Goal: Task Accomplishment & Management: Use online tool/utility

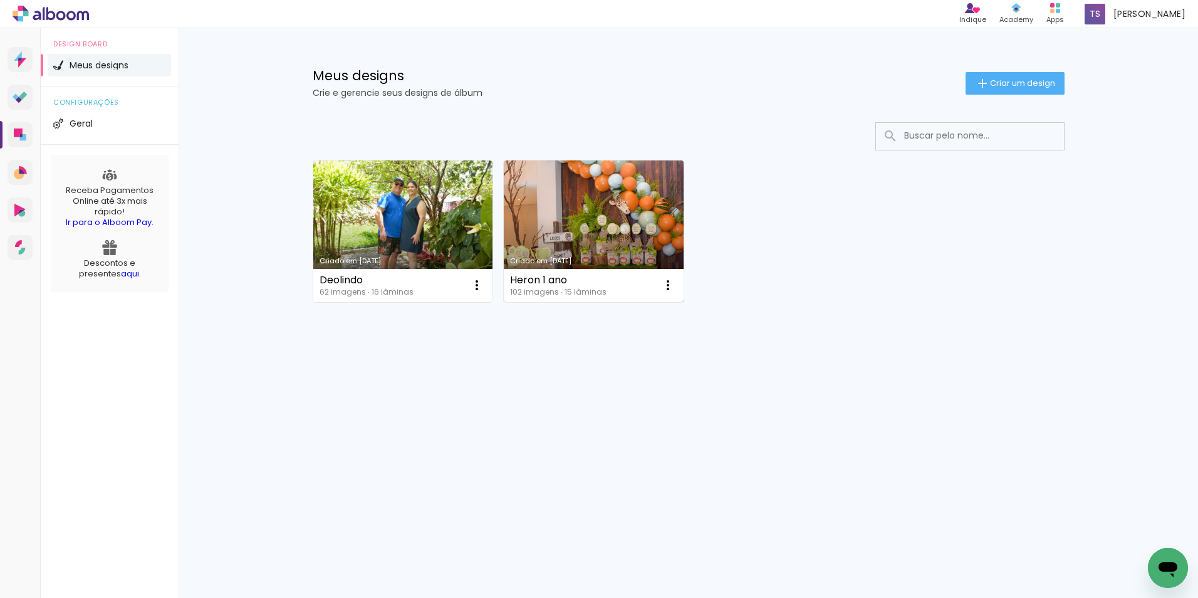
click at [588, 192] on link "Criado em [DATE]" at bounding box center [594, 231] width 180 height 142
